Goal: Download file/media

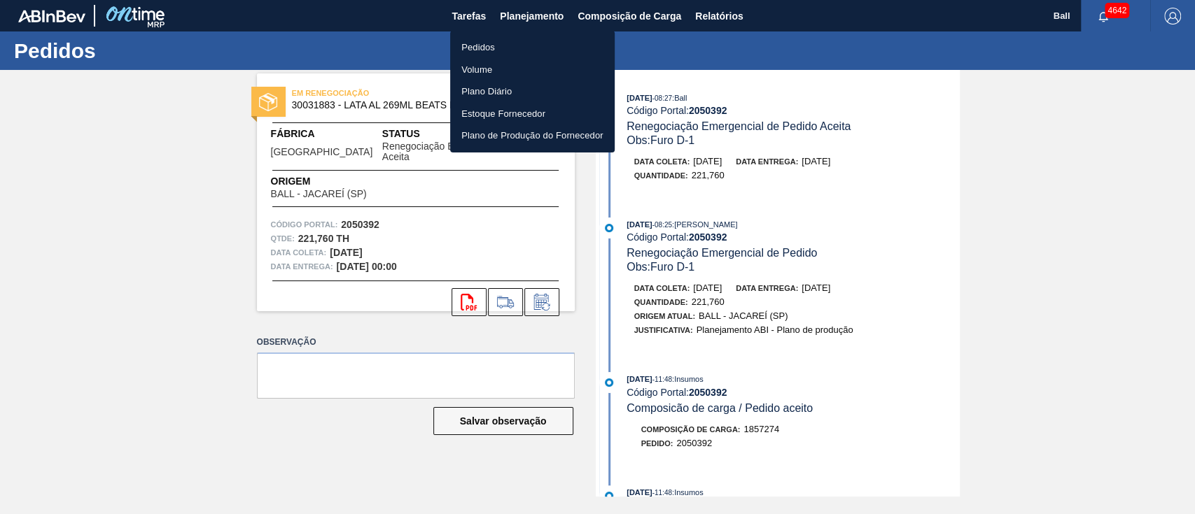
click at [647, 183] on div at bounding box center [597, 257] width 1195 height 514
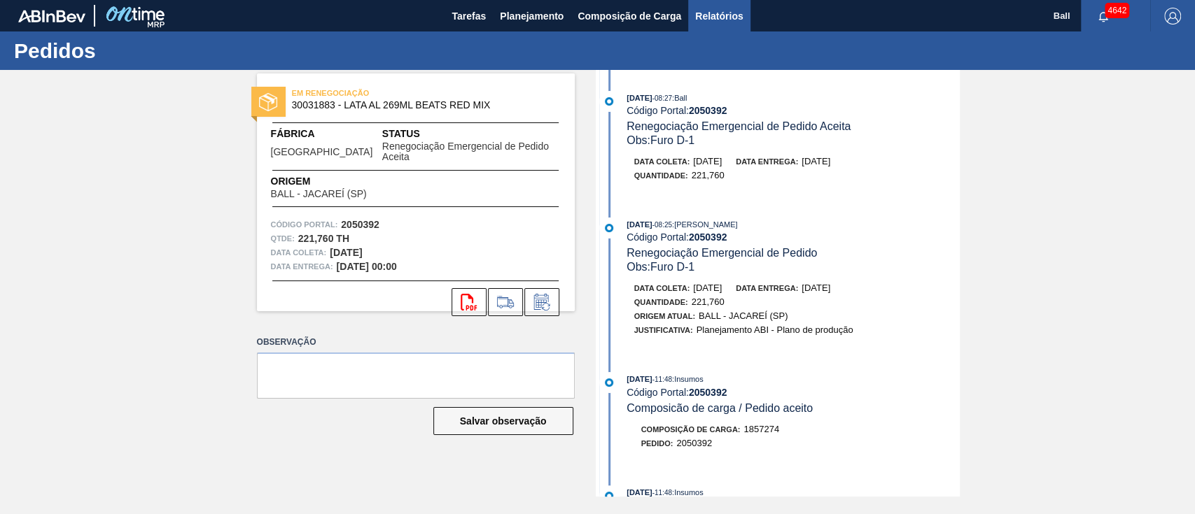
click at [717, 25] on button "Relatórios" at bounding box center [719, 15] width 62 height 31
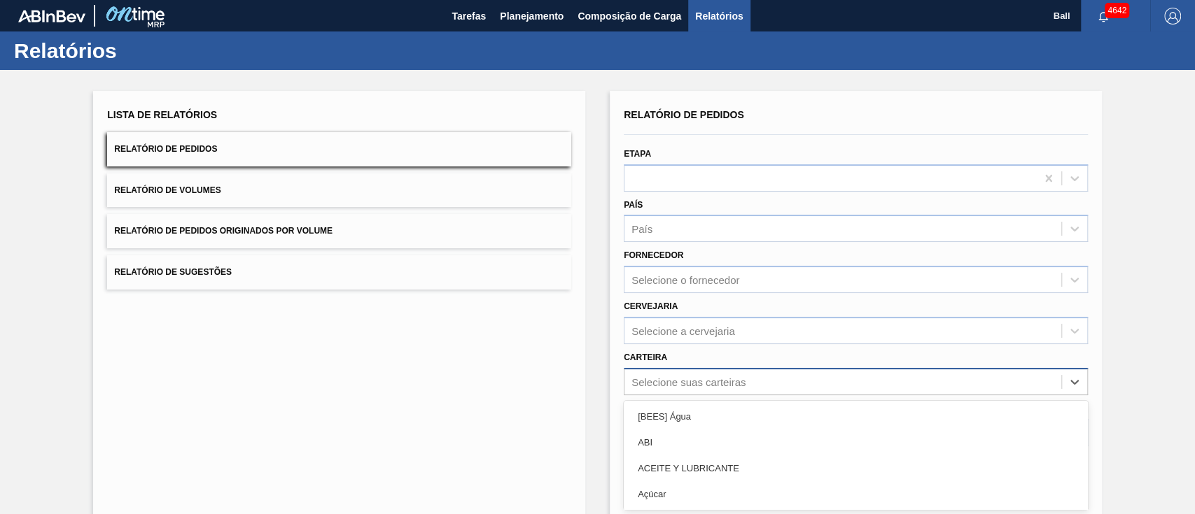
scroll to position [101, 0]
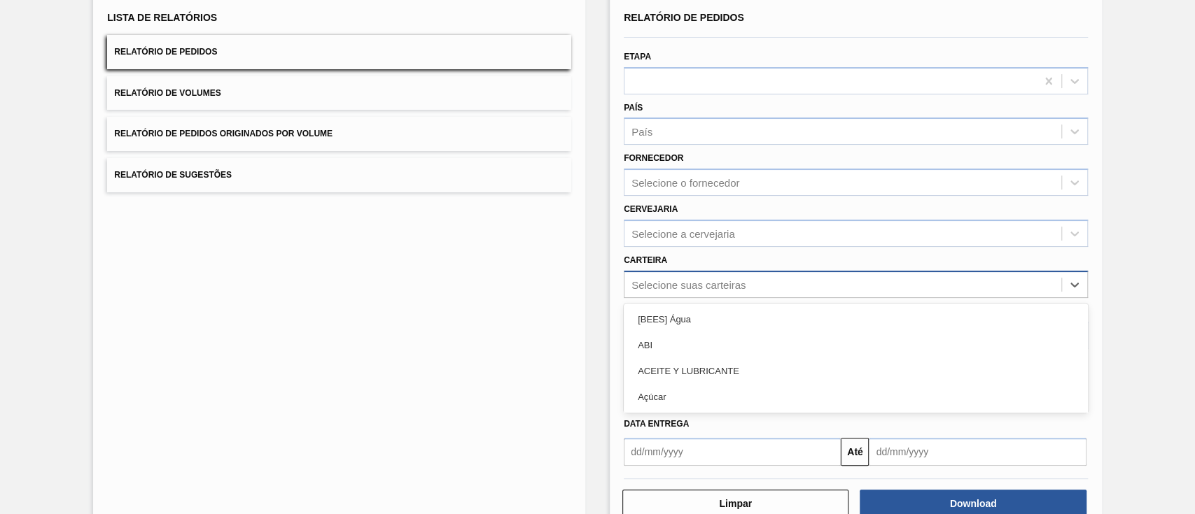
click at [751, 298] on div "option ACEITE Y LUBRICANTE focused, 3 of 101. 101 results available. Use Up and…" at bounding box center [856, 284] width 464 height 27
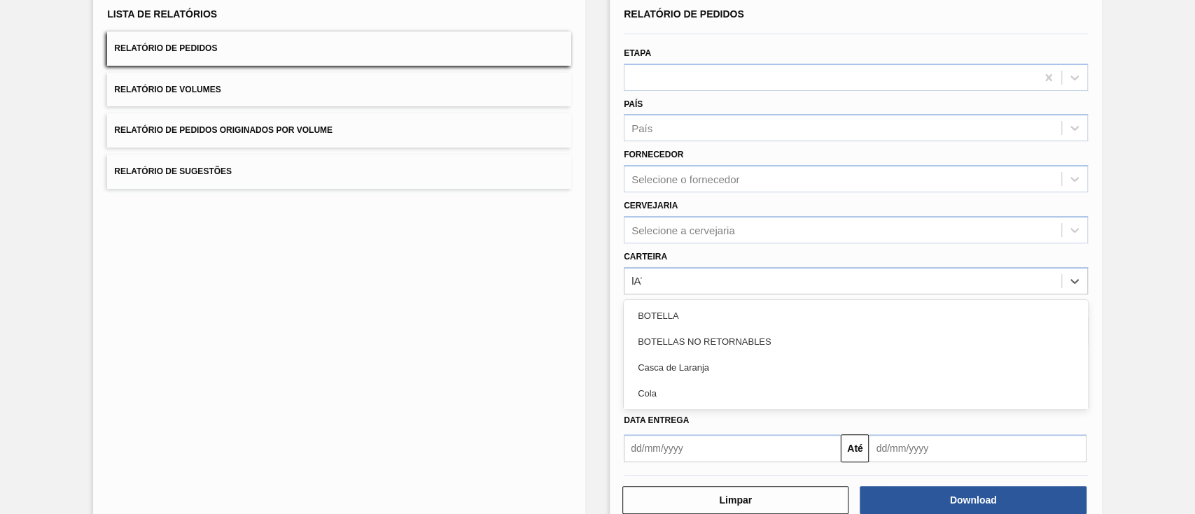
type input "lATA"
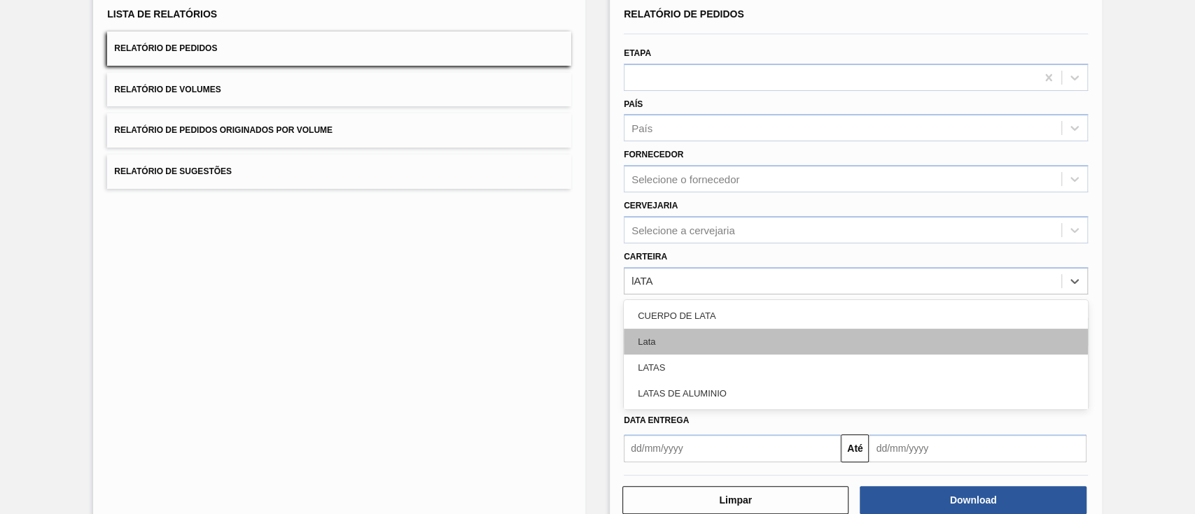
click at [771, 340] on div "Lata" at bounding box center [856, 342] width 464 height 26
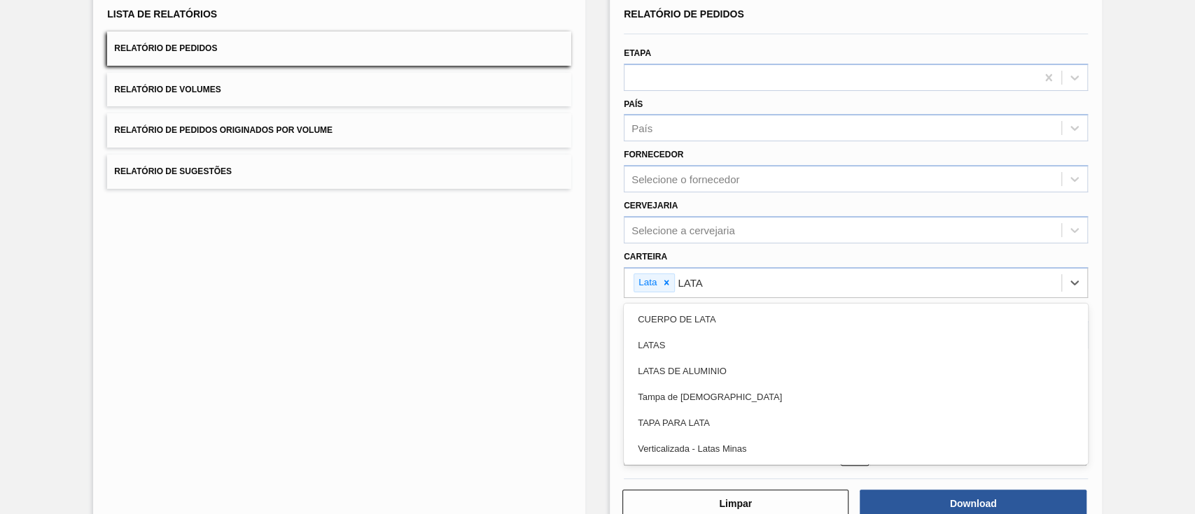
type input "LATAS"
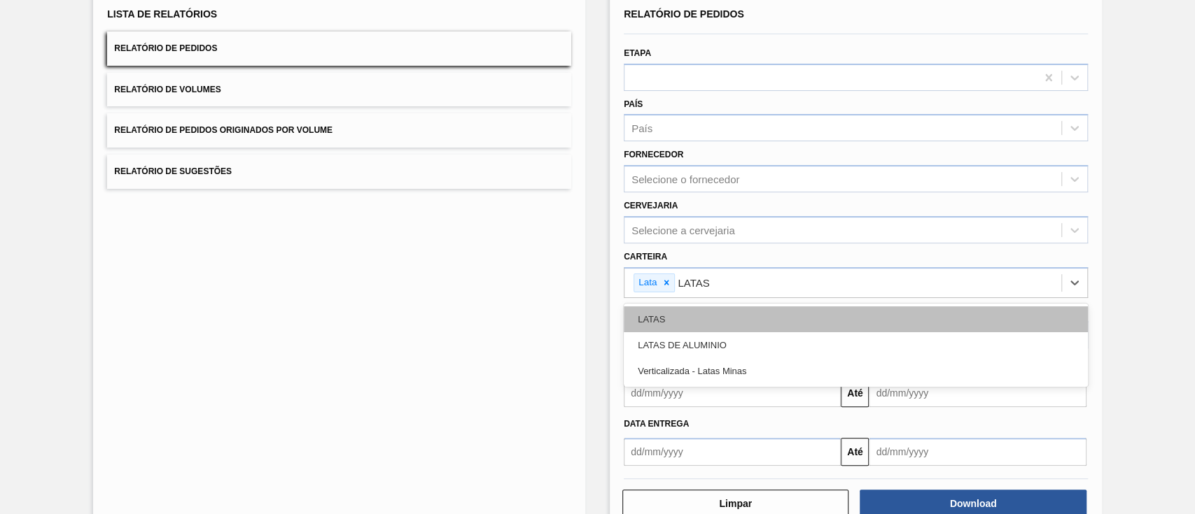
click at [783, 309] on div "LATAS" at bounding box center [856, 320] width 464 height 26
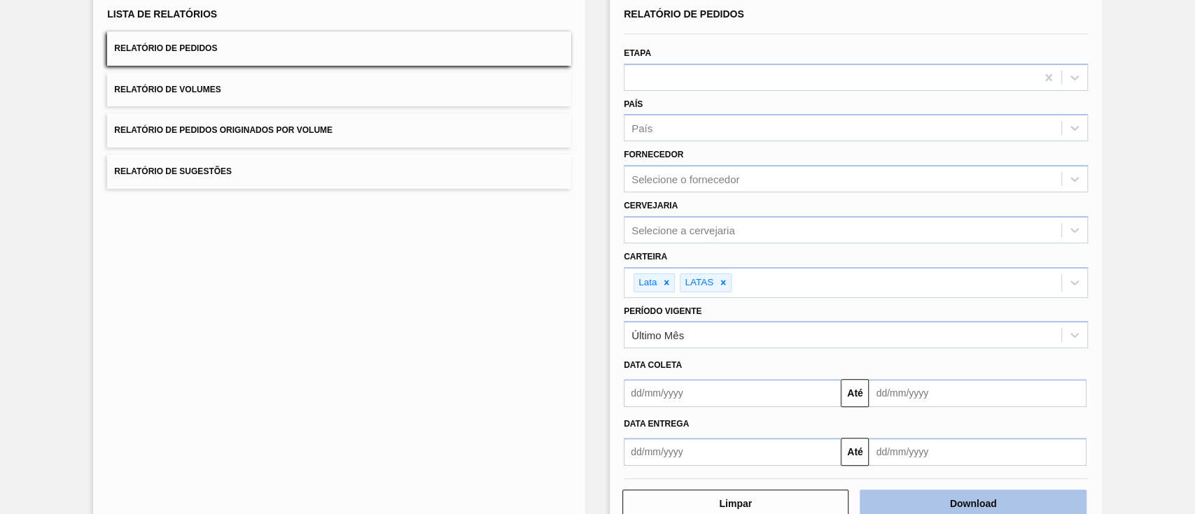
click at [961, 496] on button "Download" at bounding box center [973, 504] width 226 height 28
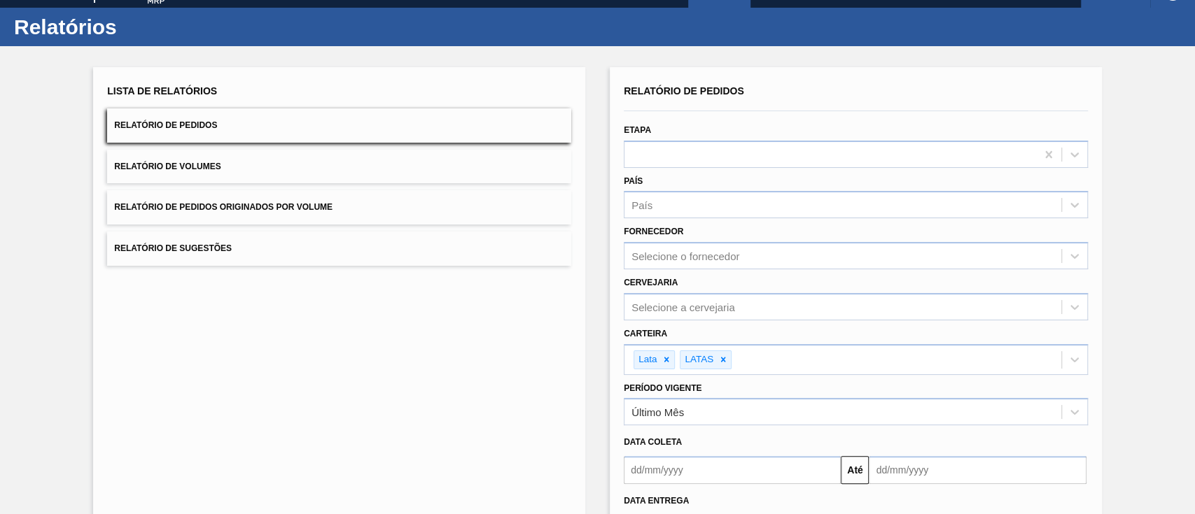
scroll to position [0, 0]
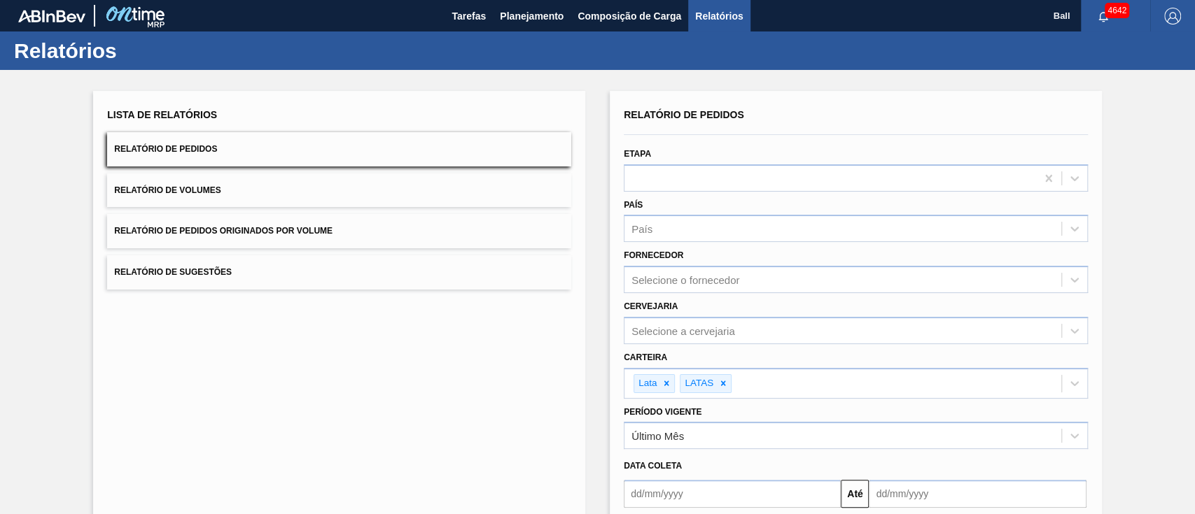
click at [732, 13] on span "Relatórios" at bounding box center [719, 16] width 48 height 17
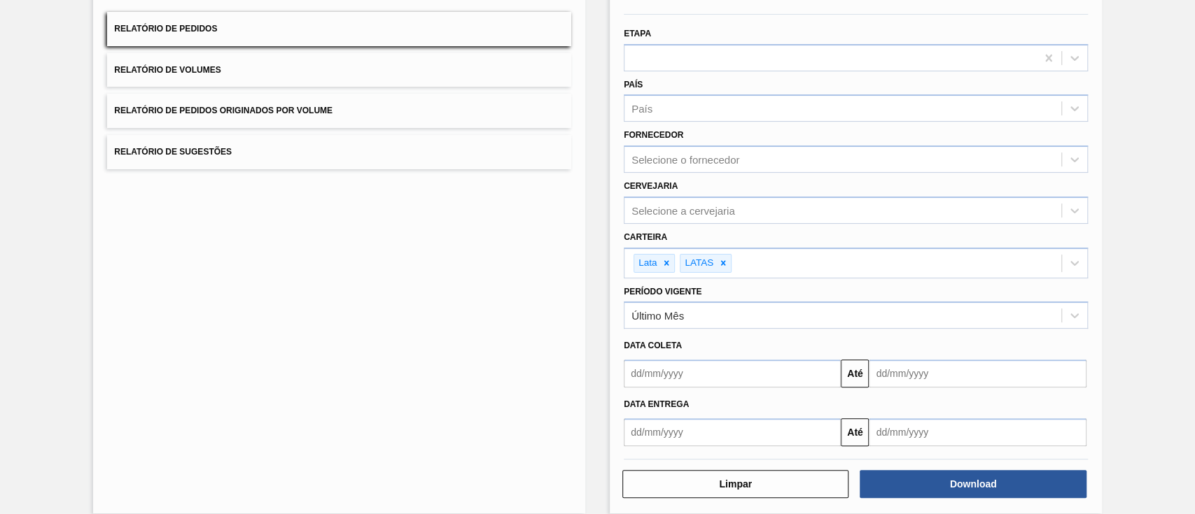
scroll to position [135, 0]
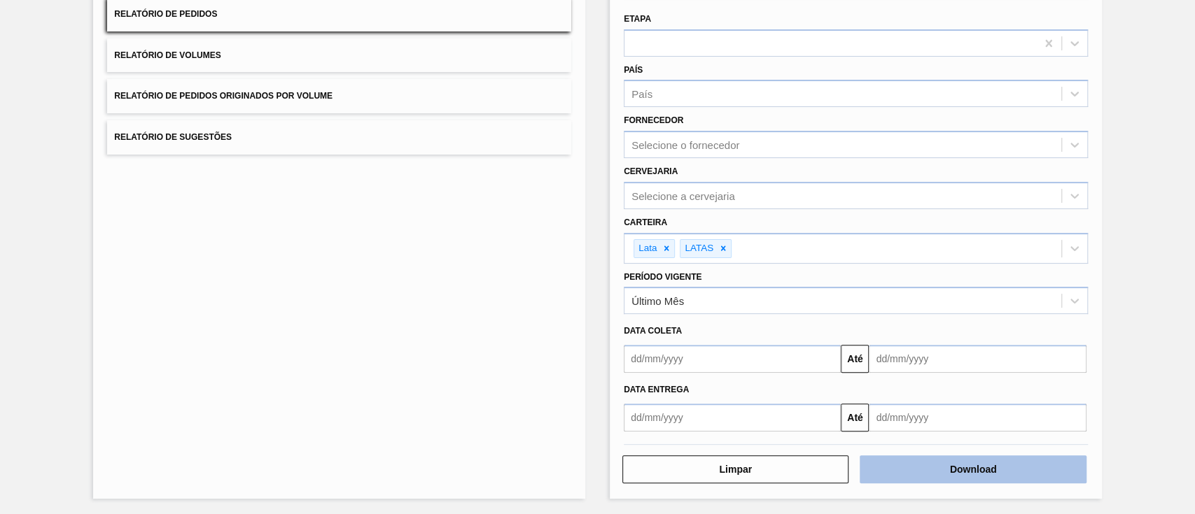
click at [1008, 475] on button "Download" at bounding box center [973, 470] width 226 height 28
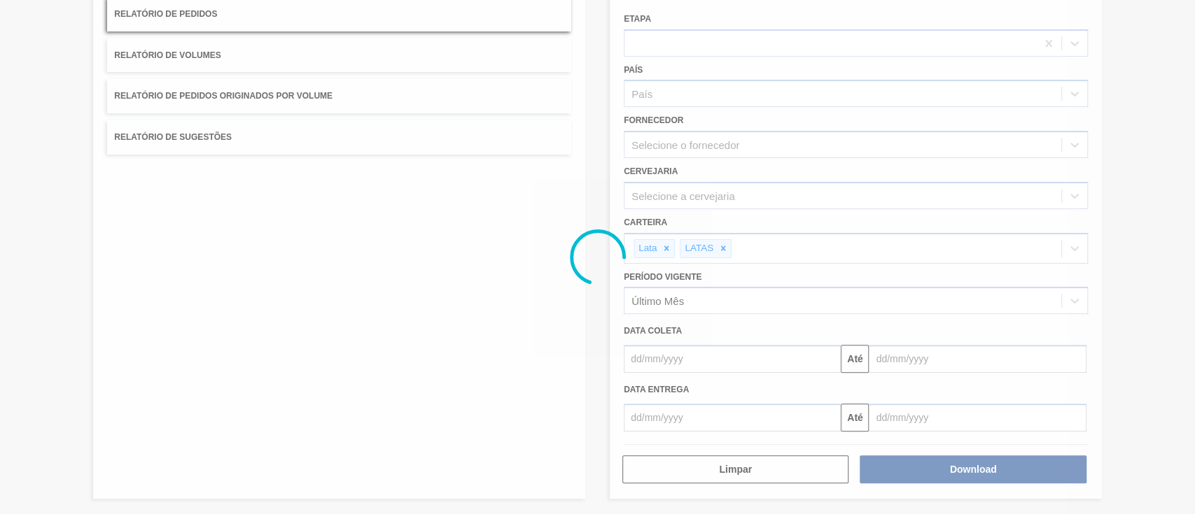
click at [760, 423] on div at bounding box center [597, 257] width 1195 height 514
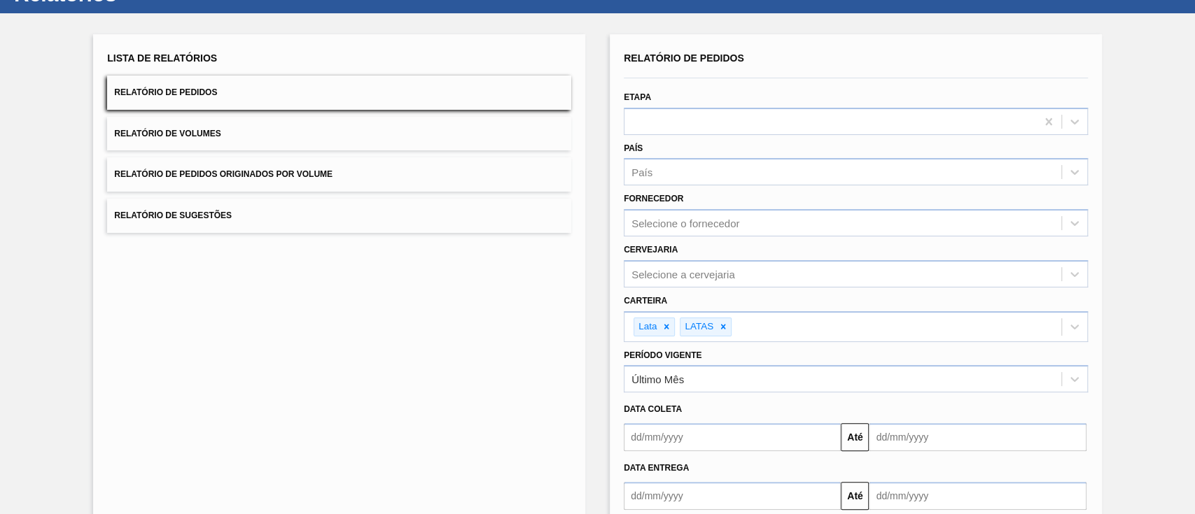
scroll to position [0, 0]
